Goal: Task Accomplishment & Management: Complete application form

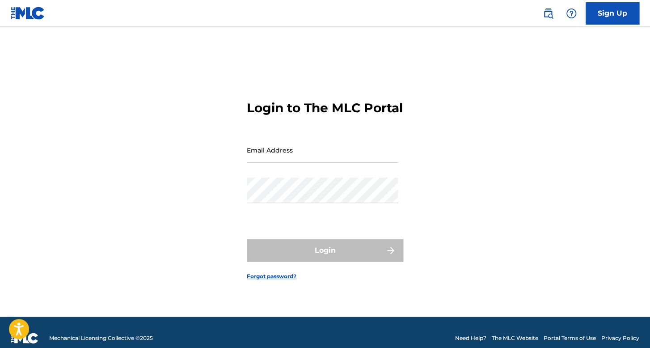
click at [603, 24] on nav "Sign Up" at bounding box center [325, 13] width 650 height 27
click at [610, 17] on link "Sign Up" at bounding box center [612, 13] width 54 height 22
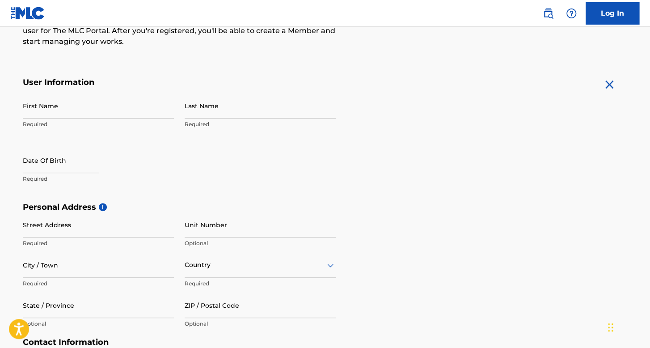
scroll to position [134, 0]
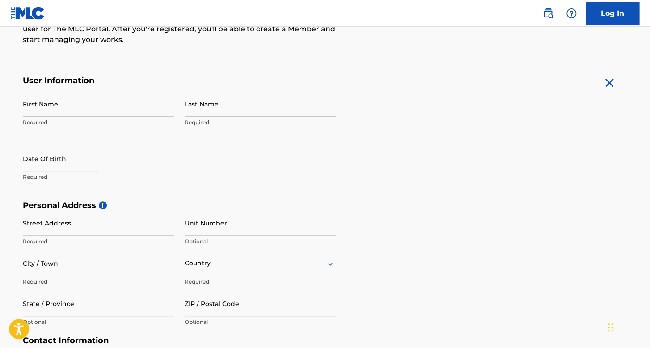
click at [167, 108] on input "First Name" at bounding box center [98, 103] width 151 height 25
type input "Diego"
click at [207, 109] on input "Last Name" at bounding box center [260, 103] width 151 height 25
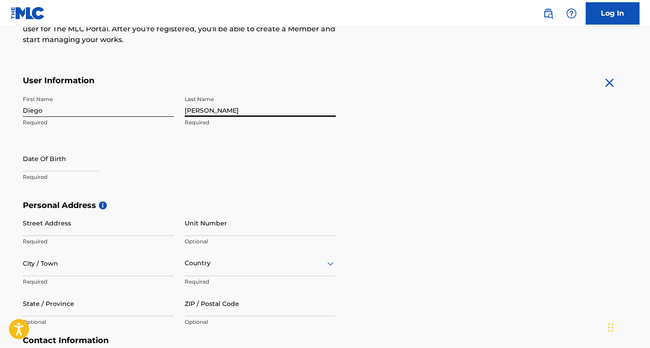
type input "[PERSON_NAME]"
click at [80, 143] on div "First Name [PERSON_NAME] Required Last Name [PERSON_NAME] Required Date Of Birt…" at bounding box center [179, 145] width 313 height 109
click at [76, 152] on input "text" at bounding box center [61, 158] width 76 height 25
select select "7"
select select "2025"
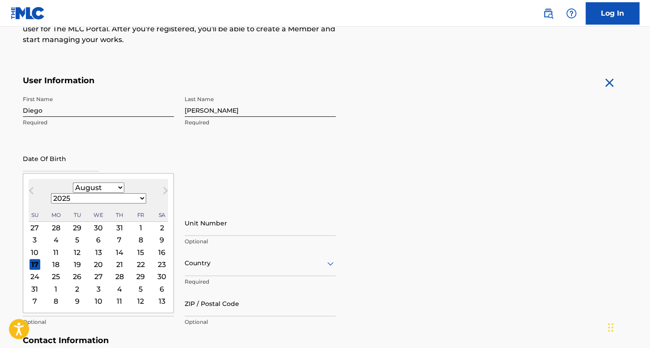
click at [73, 192] on div "January February March April May June July August September October November De…" at bounding box center [98, 187] width 51 height 11
click at [73, 188] on select "January February March April May June July August September October November De…" at bounding box center [98, 187] width 51 height 10
select select "4"
click at [73, 182] on select "January February March April May June July August September October November De…" at bounding box center [98, 187] width 51 height 10
click at [93, 235] on div "7" at bounding box center [98, 240] width 11 height 11
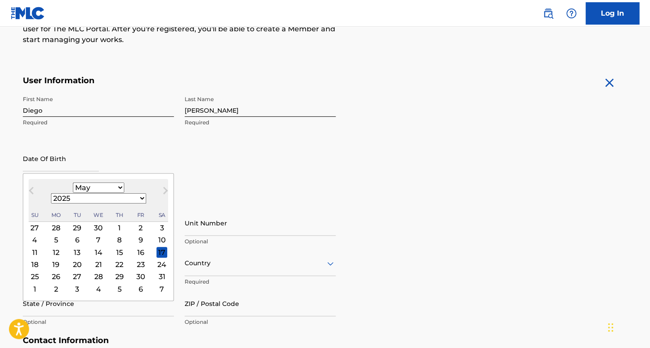
type input "[DATE]"
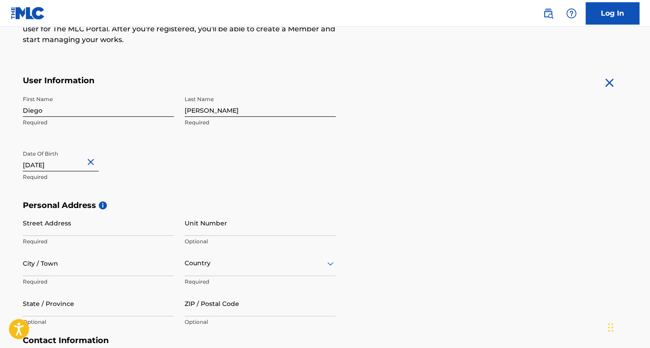
click at [68, 162] on input "[DATE]" at bounding box center [61, 158] width 76 height 25
select select "4"
select select "2025"
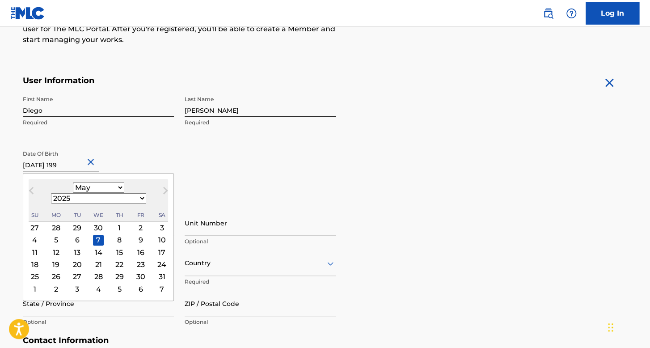
type input "[DATE]"
select select "1998"
type input "[DATE]"
click at [114, 235] on div "7" at bounding box center [119, 240] width 11 height 11
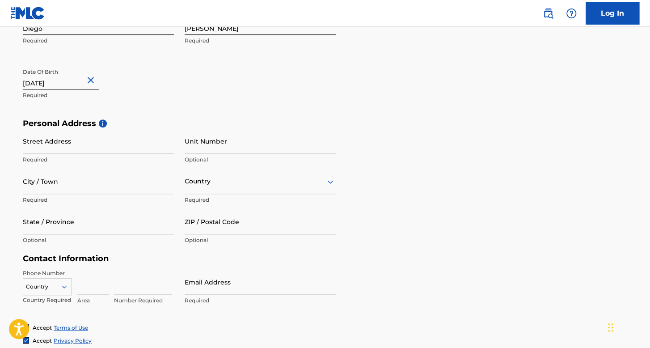
scroll to position [223, 0]
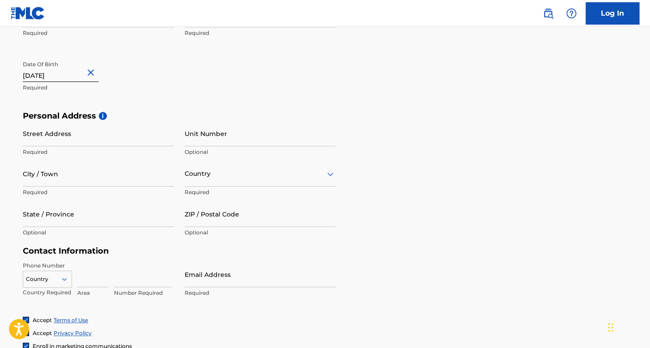
click at [116, 139] on input "Street Address" at bounding box center [98, 133] width 151 height 25
type input "[GEOGRAPHIC_DATA]"
click at [107, 177] on input "City / Town" at bounding box center [98, 173] width 151 height 25
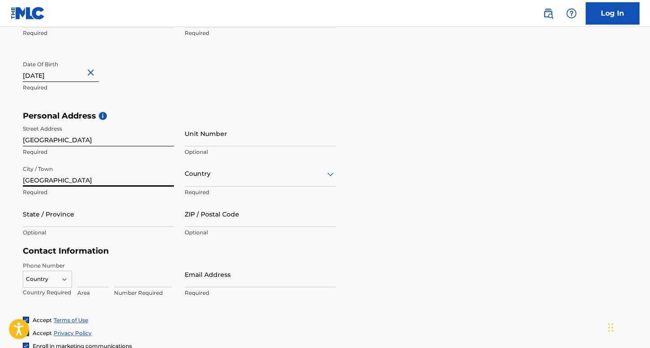
type input "[GEOGRAPHIC_DATA]"
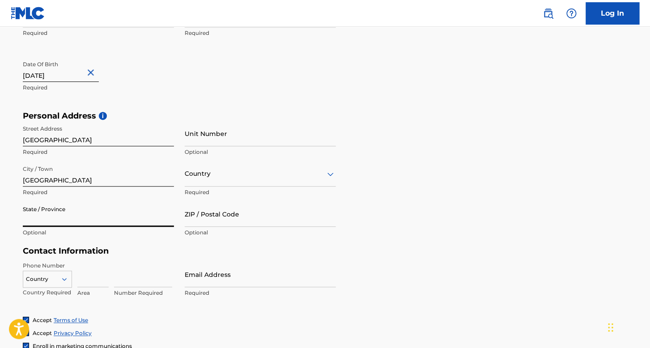
click at [107, 205] on input "State / Province" at bounding box center [98, 213] width 151 height 25
type input "[GEOGRAPHIC_DATA]"
click at [216, 183] on div "Country" at bounding box center [260, 173] width 151 height 25
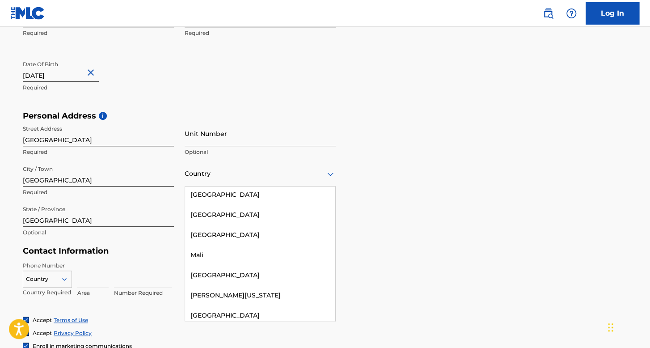
scroll to position [2503, 0]
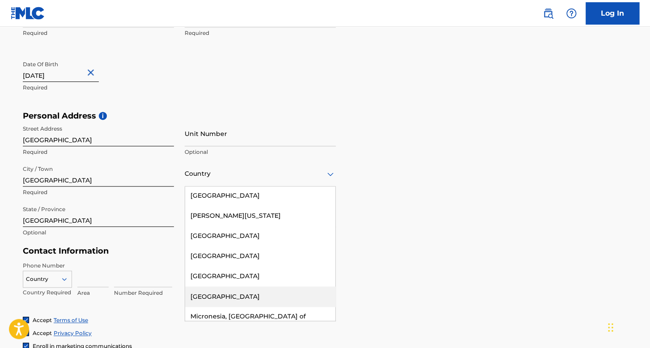
click at [233, 286] on div "[GEOGRAPHIC_DATA]" at bounding box center [260, 296] width 150 height 20
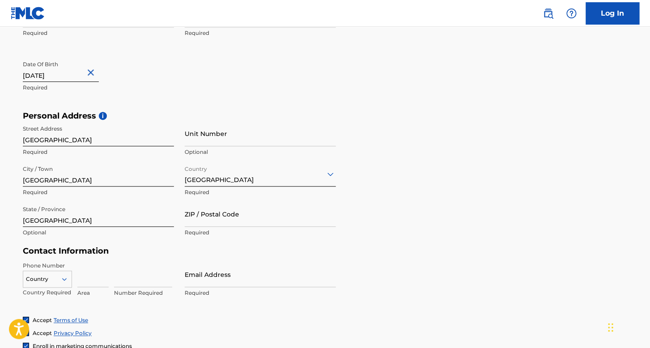
click at [229, 217] on input "ZIP / Postal Code" at bounding box center [260, 213] width 151 height 25
type input "44910"
click at [59, 273] on div "Country" at bounding box center [47, 276] width 49 height 13
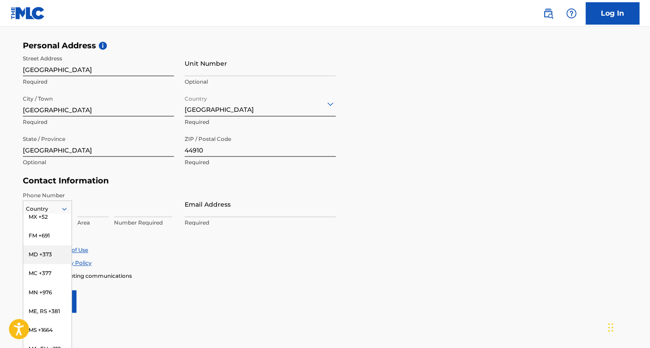
scroll to position [2324, 0]
click at [43, 252] on div "MX +52" at bounding box center [47, 261] width 48 height 19
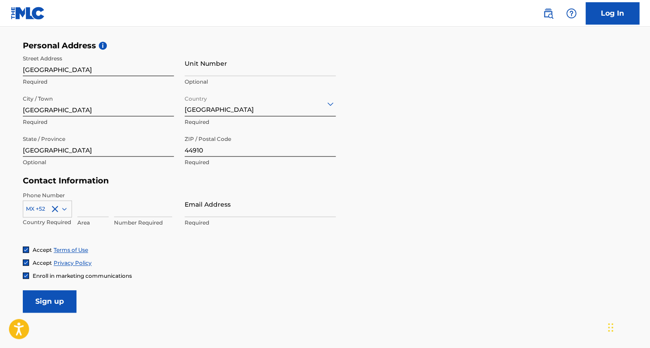
click at [98, 209] on input at bounding box center [92, 203] width 31 height 25
type input "833"
click at [146, 205] on input at bounding box center [143, 203] width 58 height 25
type input "2346595"
click at [223, 210] on input "Email Address" at bounding box center [260, 203] width 151 height 25
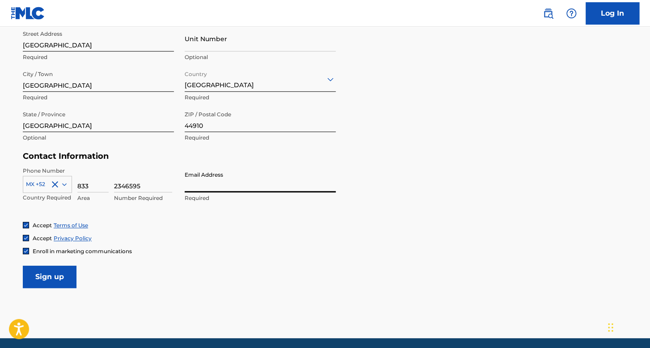
scroll to position [338, 0]
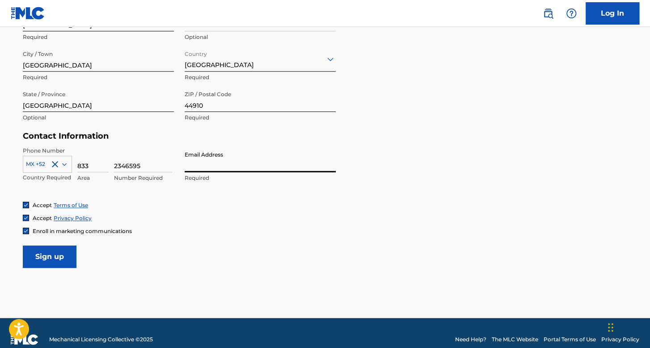
paste input "[EMAIL_ADDRESS][DOMAIN_NAME]"
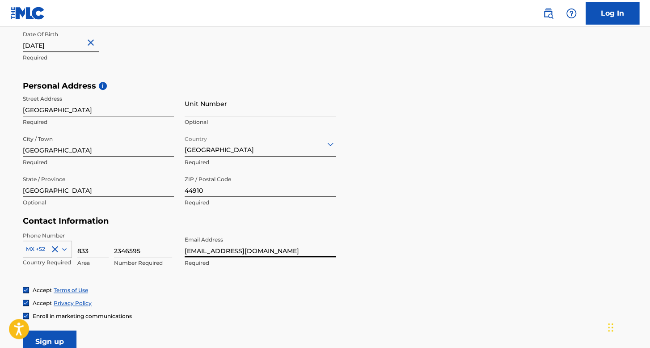
scroll to position [249, 0]
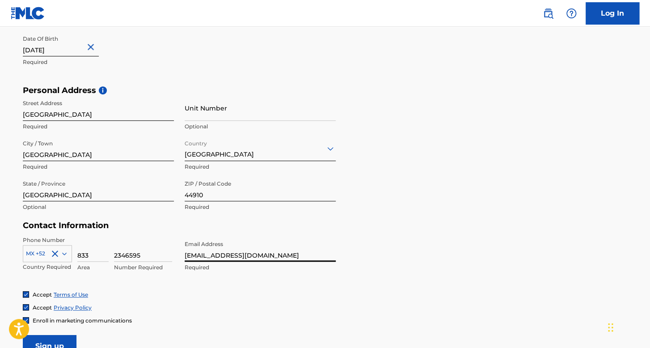
type input "[EMAIL_ADDRESS][DOMAIN_NAME]"
click at [103, 115] on input "[GEOGRAPHIC_DATA]" at bounding box center [98, 107] width 151 height 25
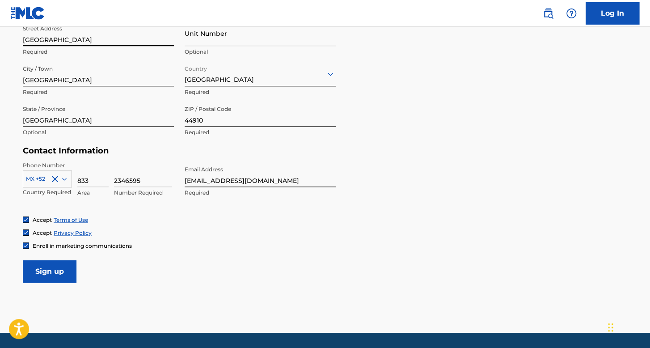
scroll to position [351, 0]
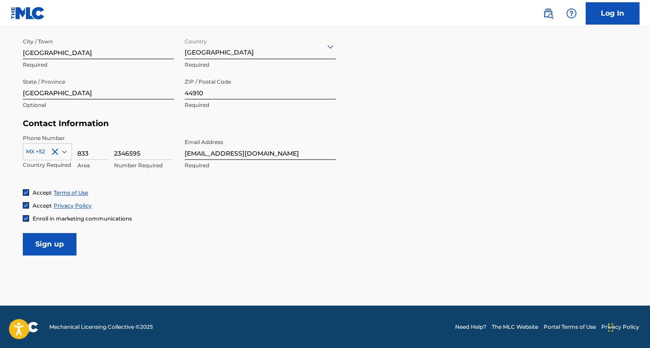
type input "[GEOGRAPHIC_DATA]"
click at [51, 241] on input "Sign up" at bounding box center [50, 244] width 54 height 22
